Goal: Task Accomplishment & Management: Manage account settings

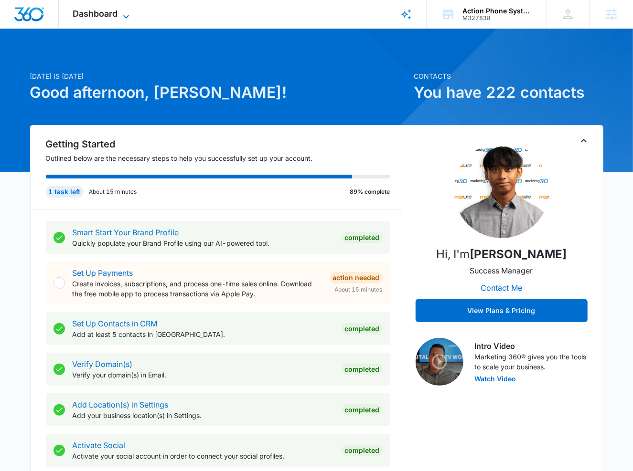
click at [117, 11] on span "Dashboard" at bounding box center [95, 14] width 45 height 10
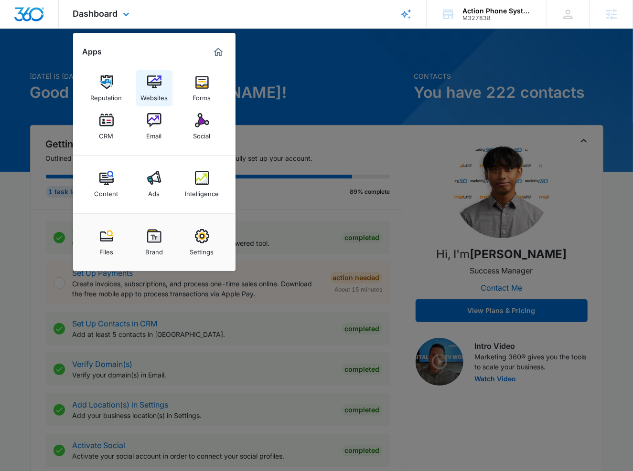
click at [150, 78] on img at bounding box center [154, 82] width 14 height 14
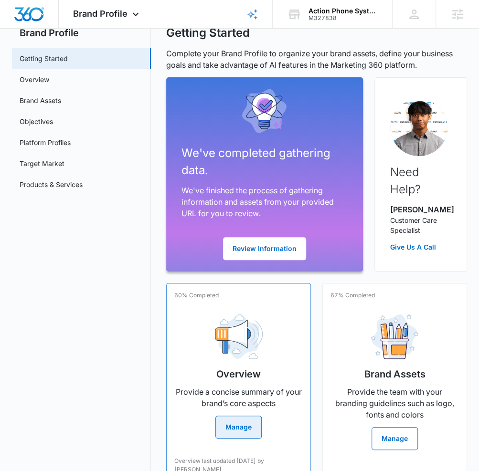
scroll to position [77, 0]
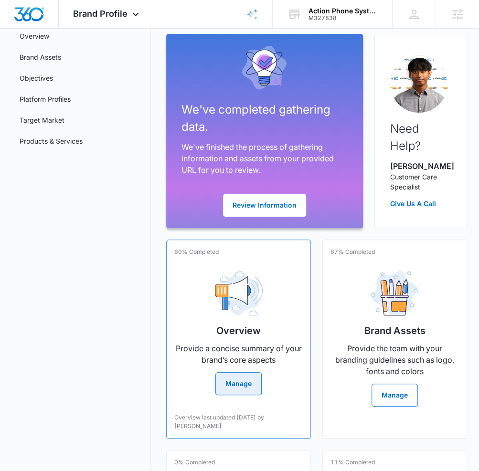
click at [198, 304] on div "Overview Provide a concise summary of your brand’s core aspects Manage" at bounding box center [238, 329] width 128 height 132
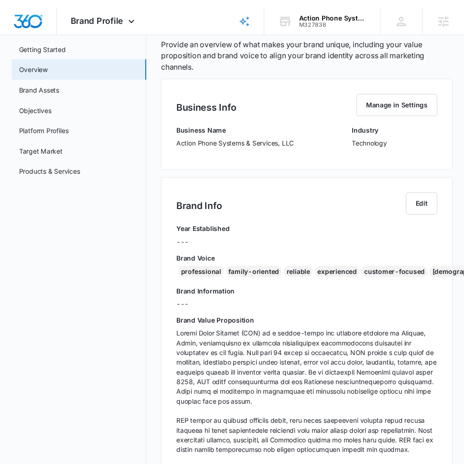
scroll to position [50, 0]
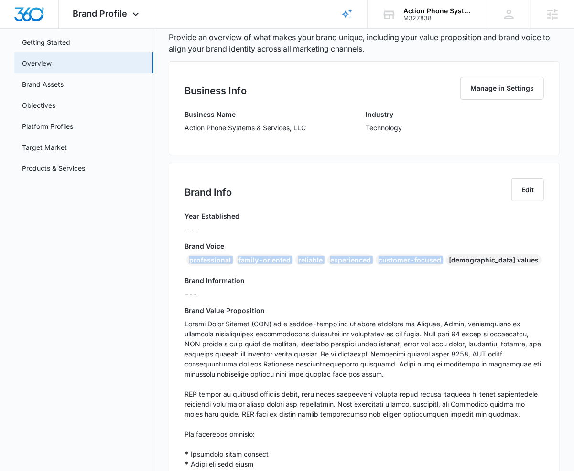
drag, startPoint x: 515, startPoint y: 258, endPoint x: 188, endPoint y: 260, distance: 327.7
click at [188, 260] on div "professional family-oriented reliable experienced customer-focused [DEMOGRAPHIC…" at bounding box center [363, 262] width 359 height 15
click at [188, 260] on div "professional" at bounding box center [209, 260] width 47 height 11
drag, startPoint x: 188, startPoint y: 260, endPoint x: 406, endPoint y: 267, distance: 218.9
click at [406, 267] on div "professional family-oriented reliable experienced customer-focused [DEMOGRAPHIC…" at bounding box center [363, 262] width 359 height 15
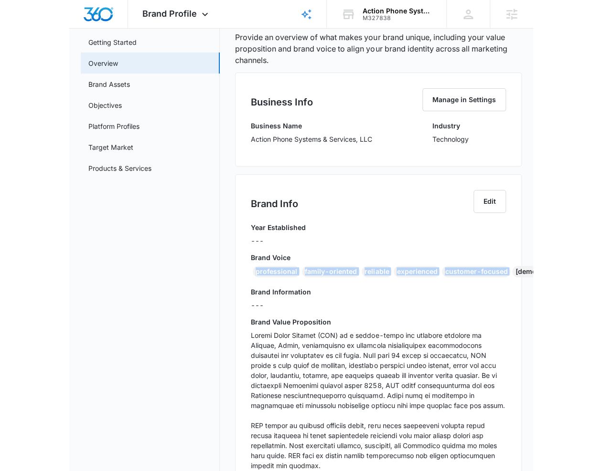
scroll to position [50, 0]
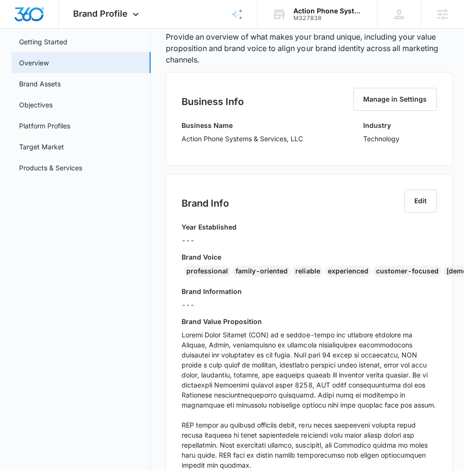
click at [318, 381] on p at bounding box center [308, 460] width 255 height 261
copy p "1992"
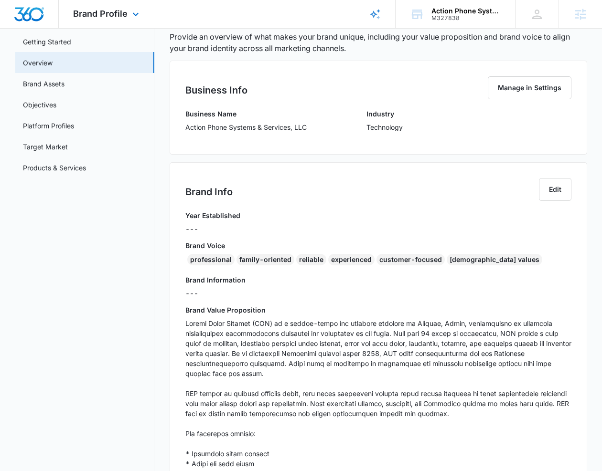
click at [116, 8] on div "Brand Profile Apps Reputation Websites Forms CRM Email Social Content Ads Intel…" at bounding box center [107, 14] width 97 height 28
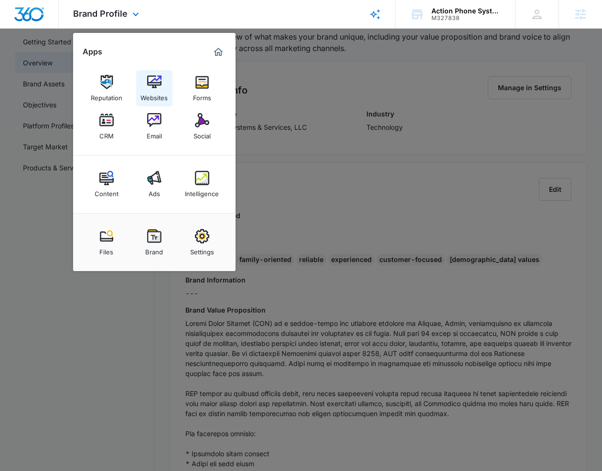
click at [149, 86] on img at bounding box center [154, 82] width 14 height 14
